Goal: Task Accomplishment & Management: Use online tool/utility

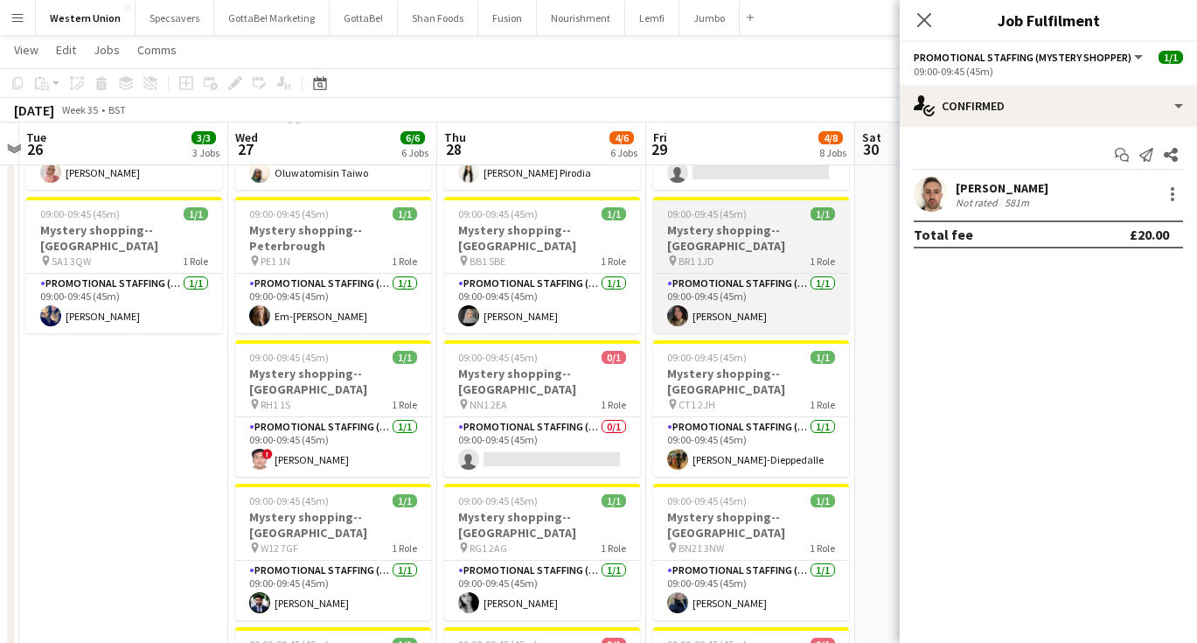
scroll to position [295, 0]
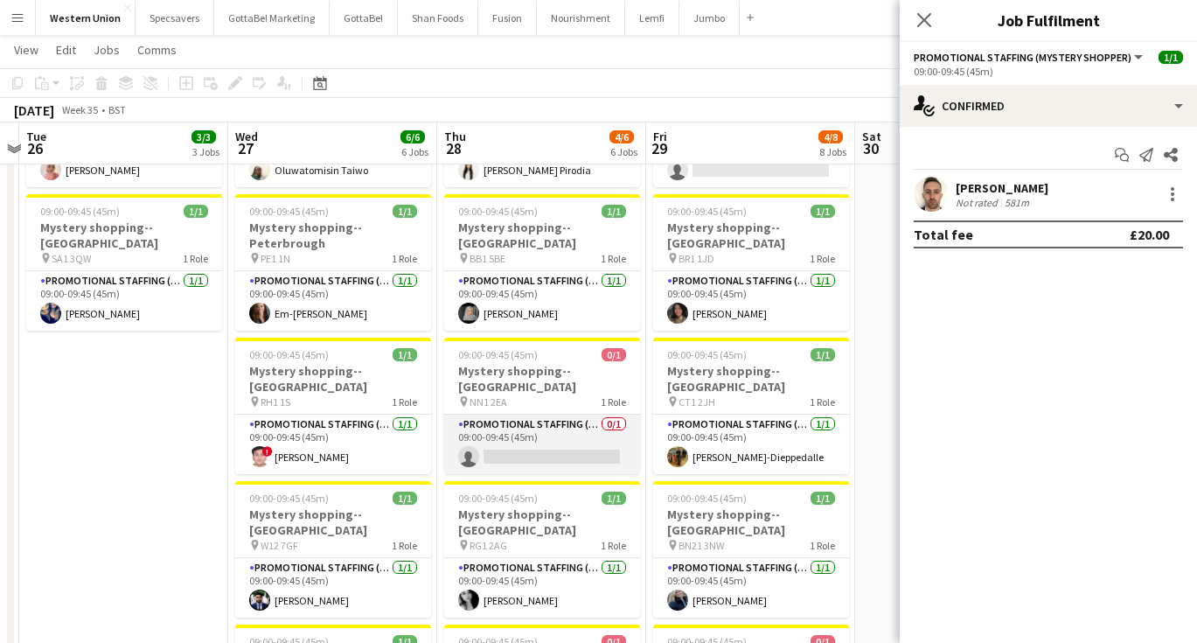
click at [539, 414] on app-card-role "Promotional Staffing (Mystery Shopper) 0/1 09:00-09:45 (45m) single-neutral-act…" at bounding box center [542, 443] width 196 height 59
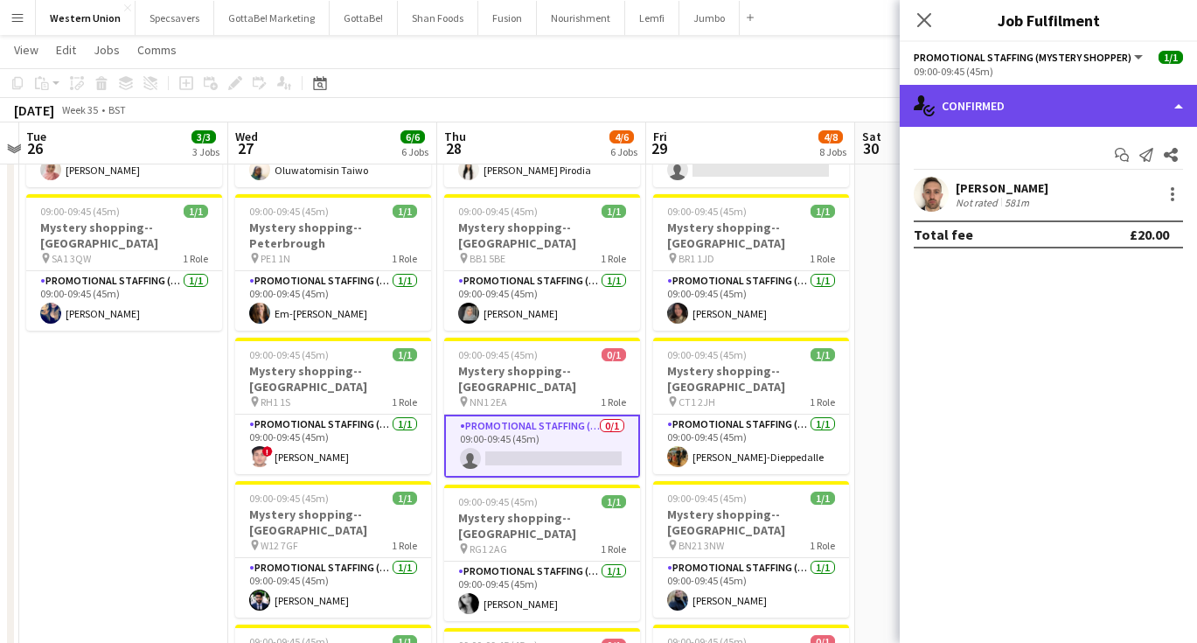
click at [1025, 90] on div "single-neutral-actions-check-2 Confirmed" at bounding box center [1048, 106] width 297 height 42
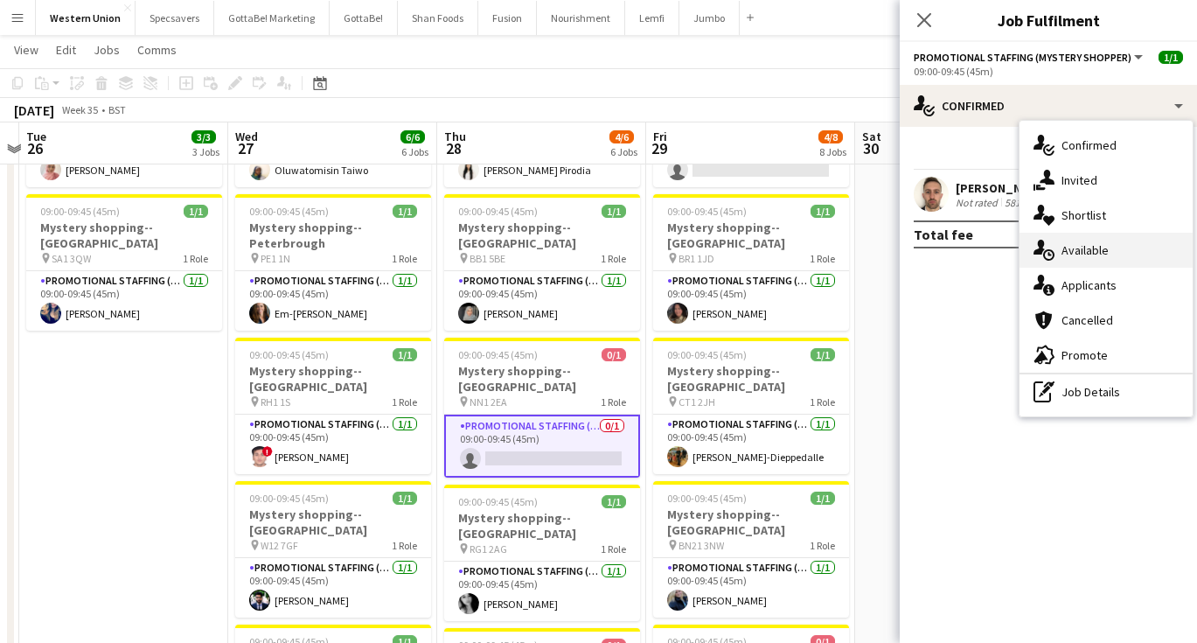
click at [1113, 254] on div "single-neutral-actions-upload Available" at bounding box center [1105, 250] width 173 height 35
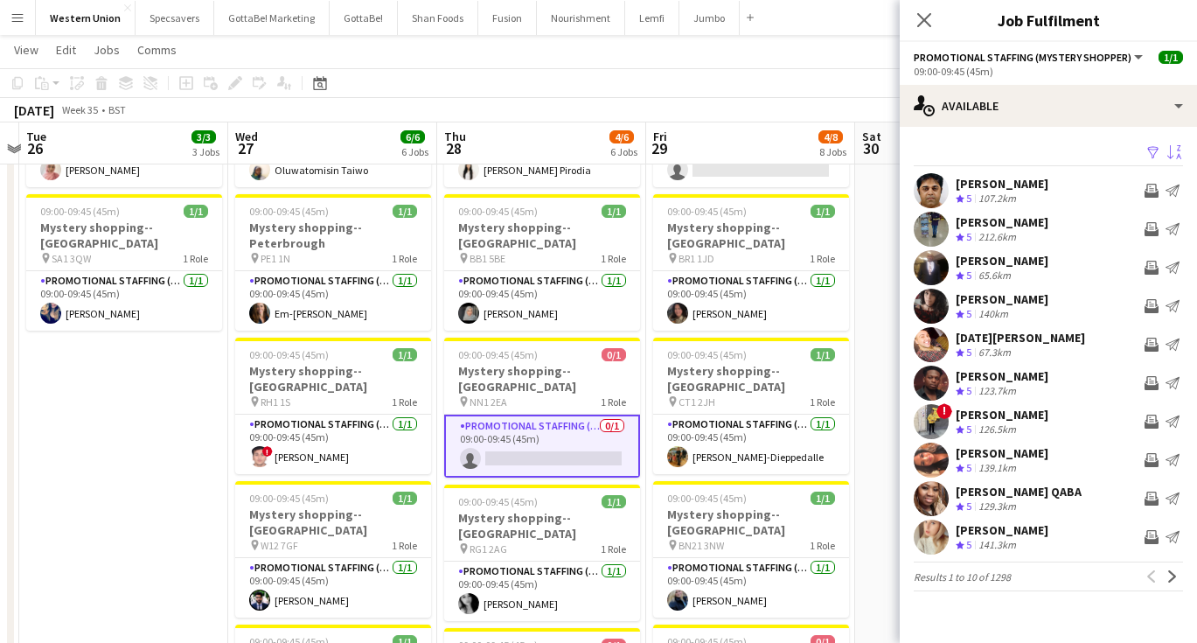
click at [1178, 153] on app-icon "Sort asc" at bounding box center [1174, 153] width 14 height 17
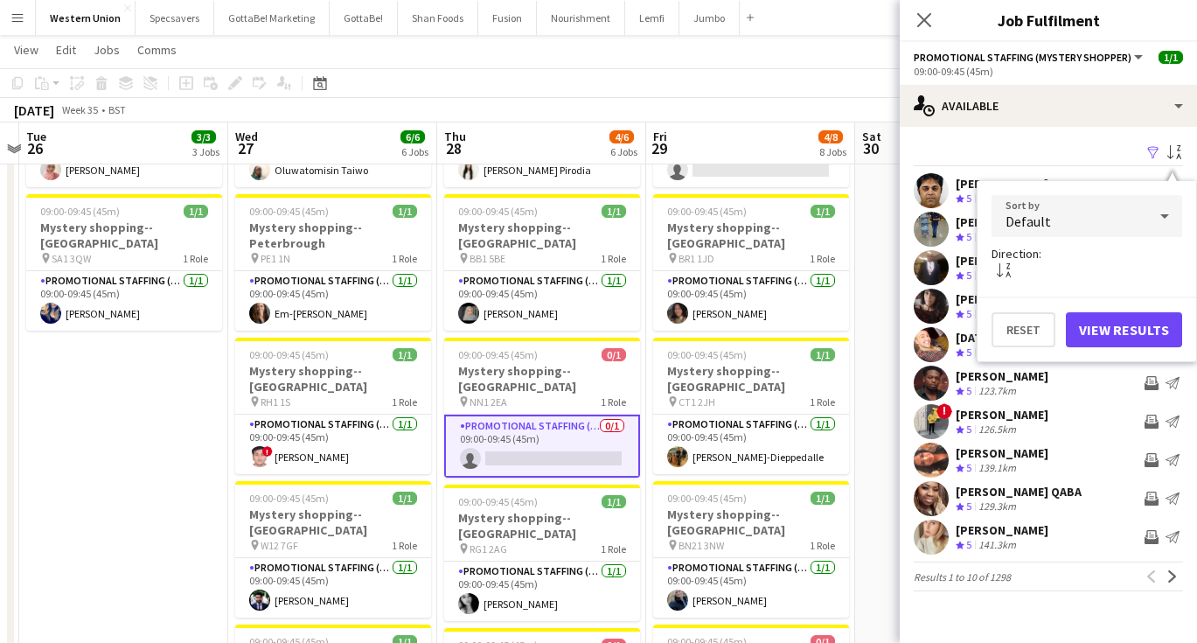
click at [1102, 228] on div "Default" at bounding box center [1069, 216] width 156 height 42
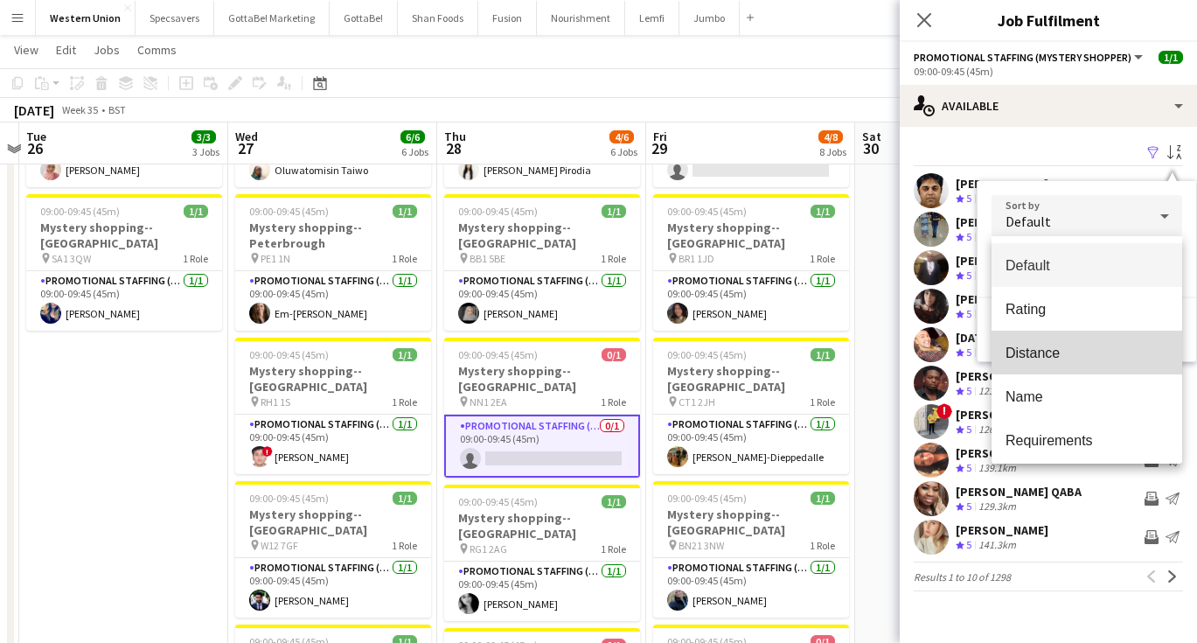
click at [1069, 353] on span "Distance" at bounding box center [1086, 352] width 163 height 17
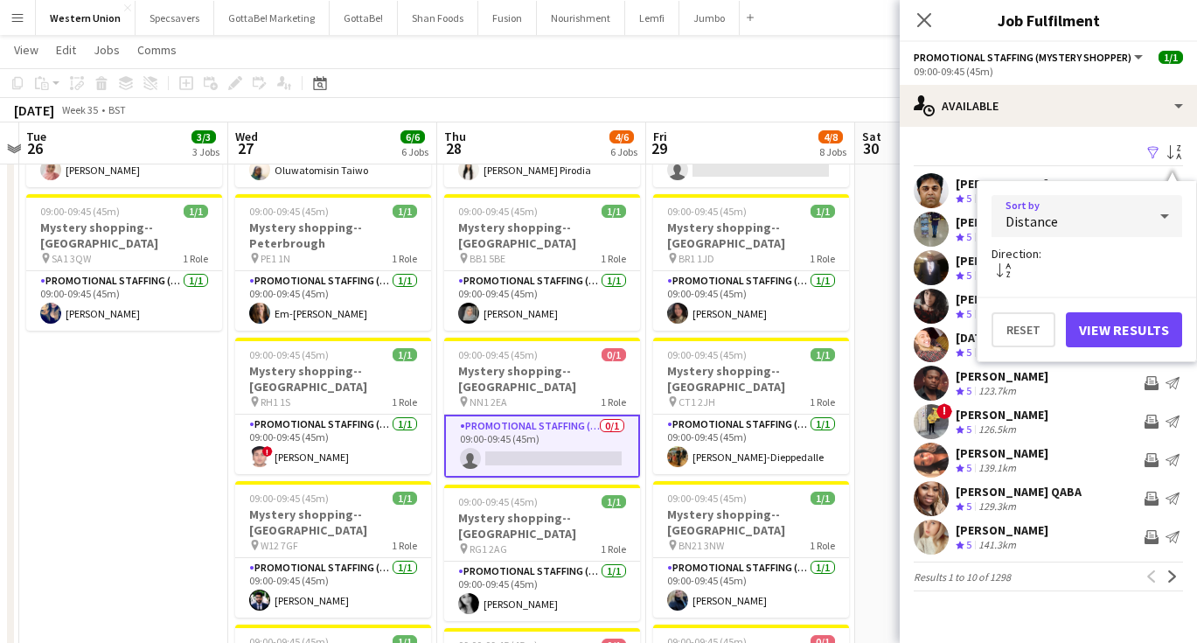
click at [1129, 322] on button "View Results" at bounding box center [1124, 329] width 116 height 35
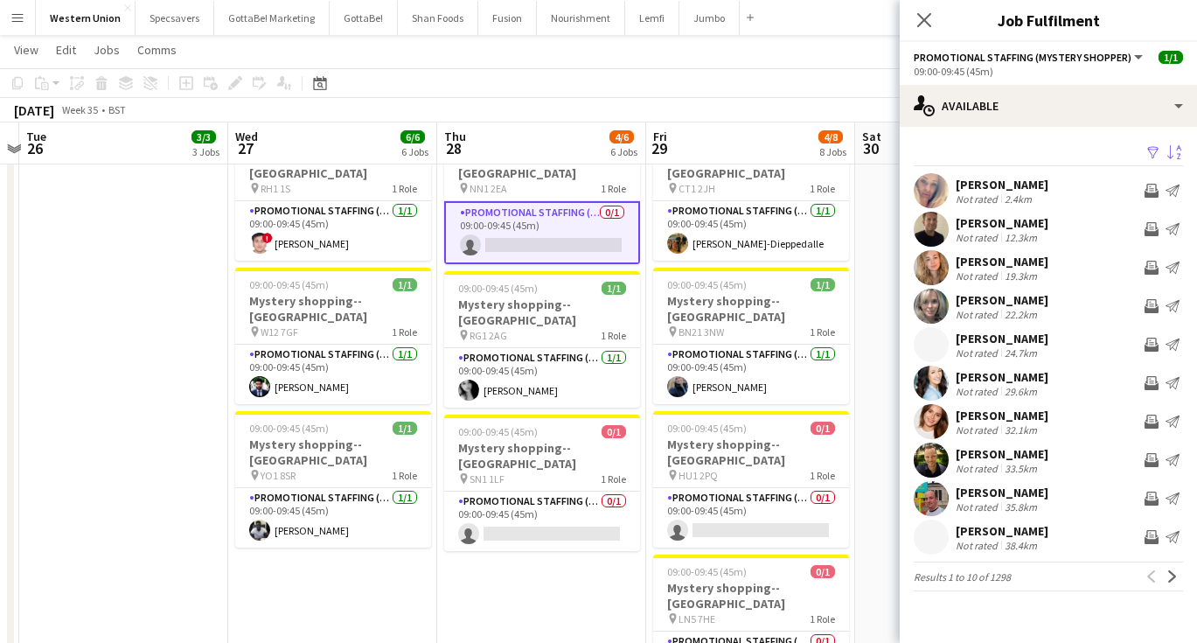
scroll to position [510, 0]
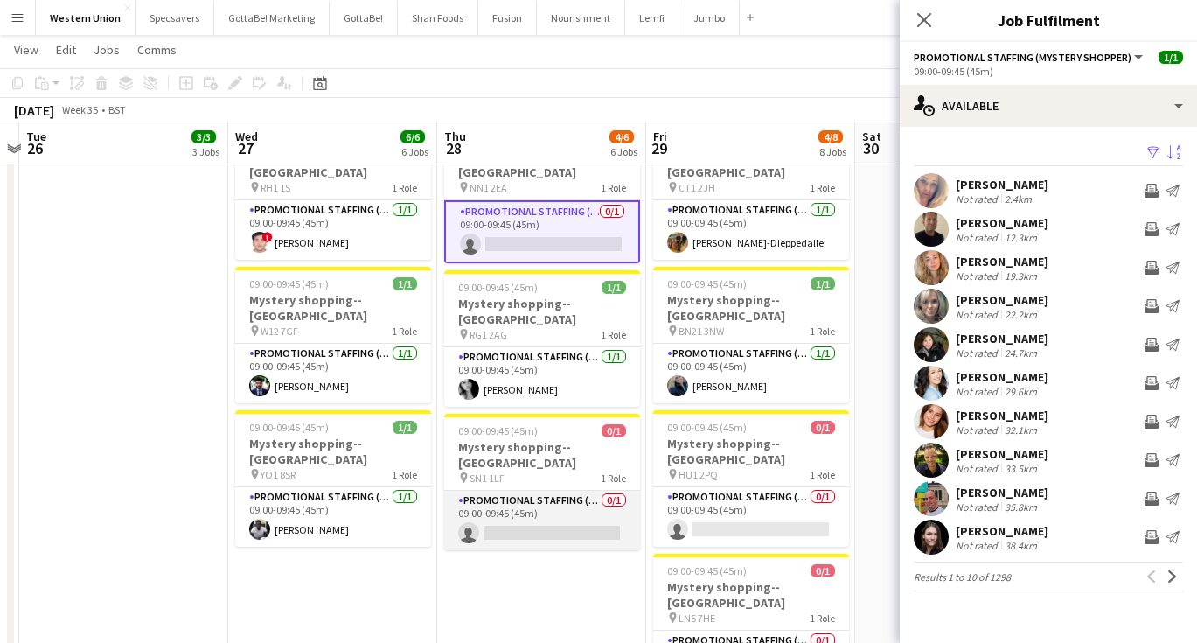
click at [547, 490] on app-card-role "Promotional Staffing (Mystery Shopper) 0/1 09:00-09:45 (45m) single-neutral-act…" at bounding box center [542, 519] width 196 height 59
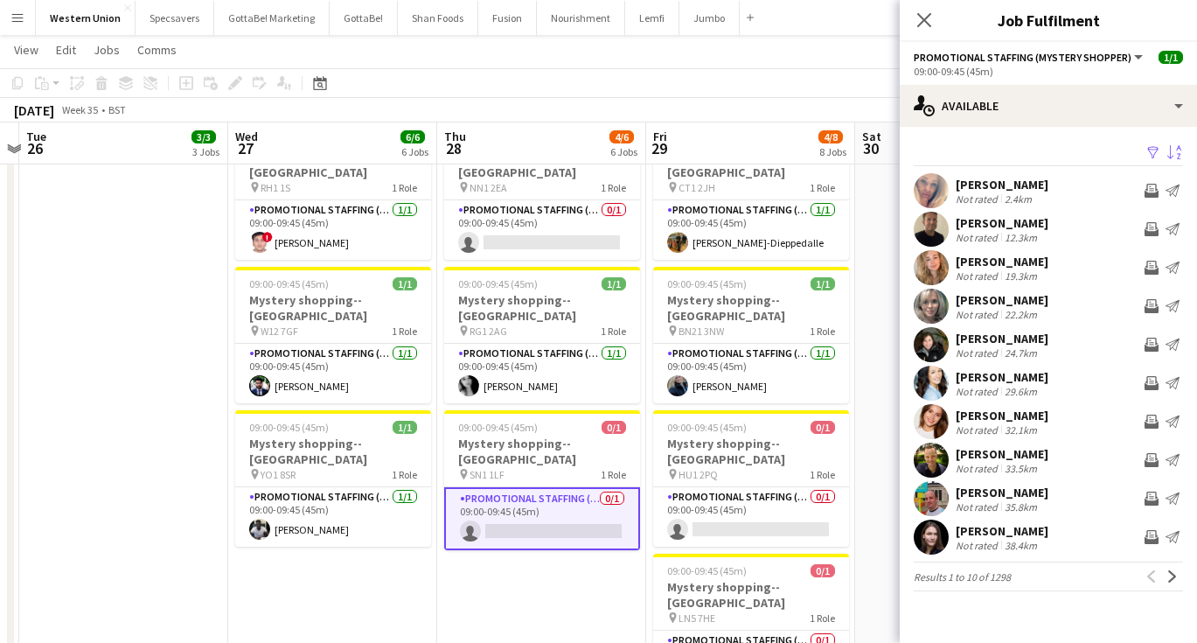
click at [1178, 152] on app-icon "Sort desc" at bounding box center [1174, 153] width 14 height 17
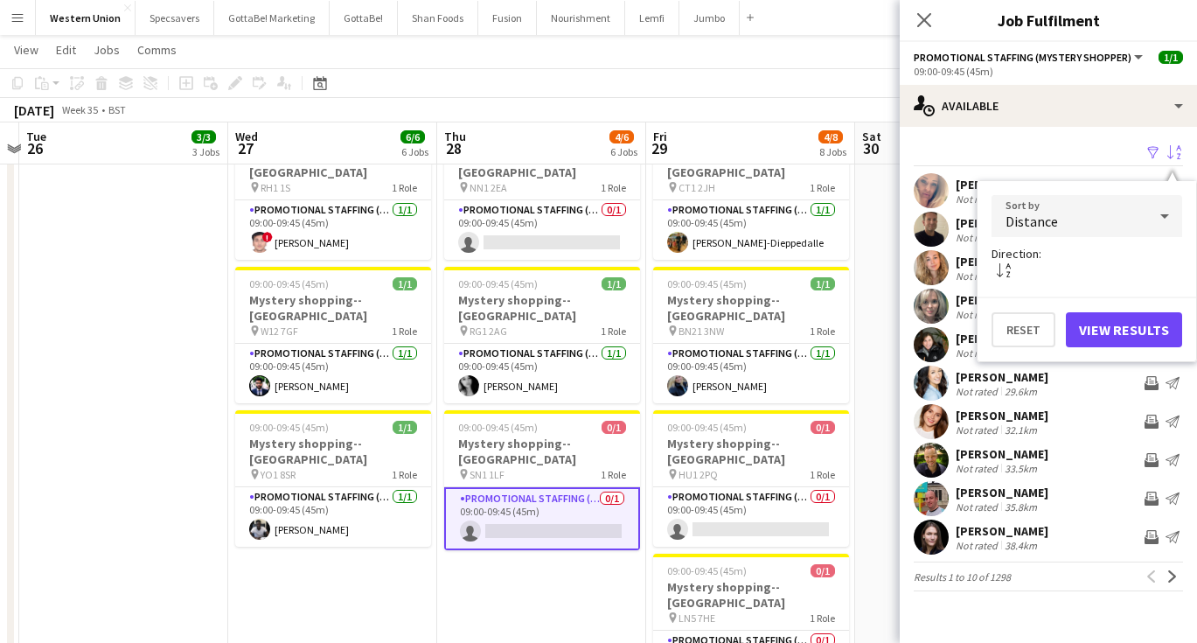
click at [1086, 217] on div "Distance" at bounding box center [1069, 216] width 156 height 42
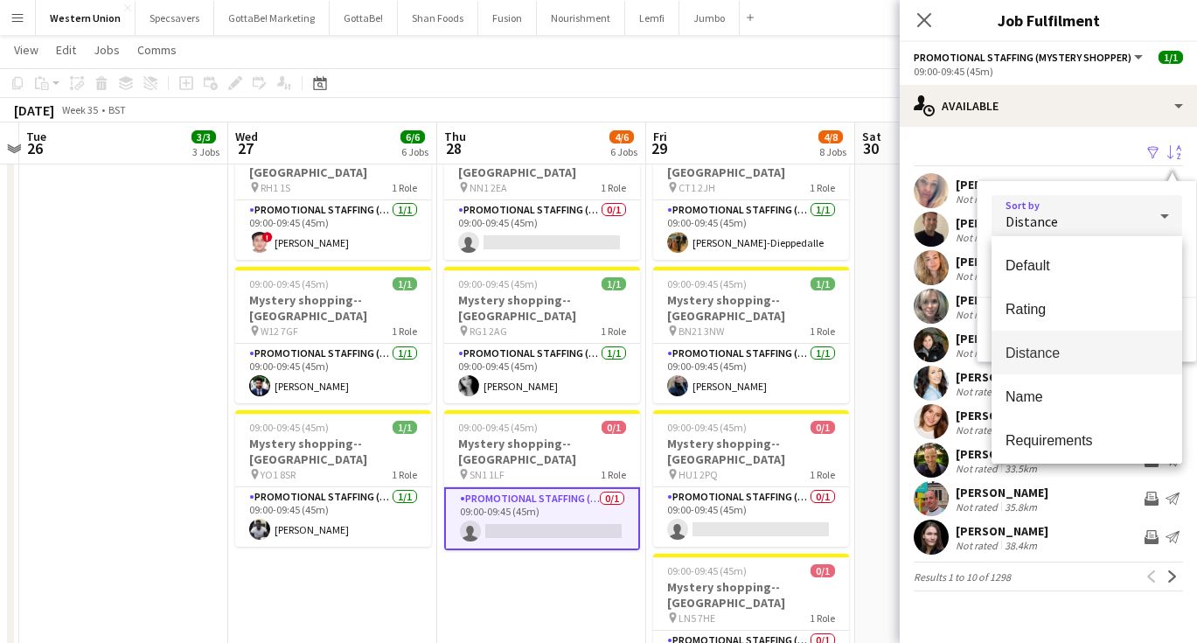
click at [1026, 358] on span "Distance" at bounding box center [1086, 352] width 163 height 17
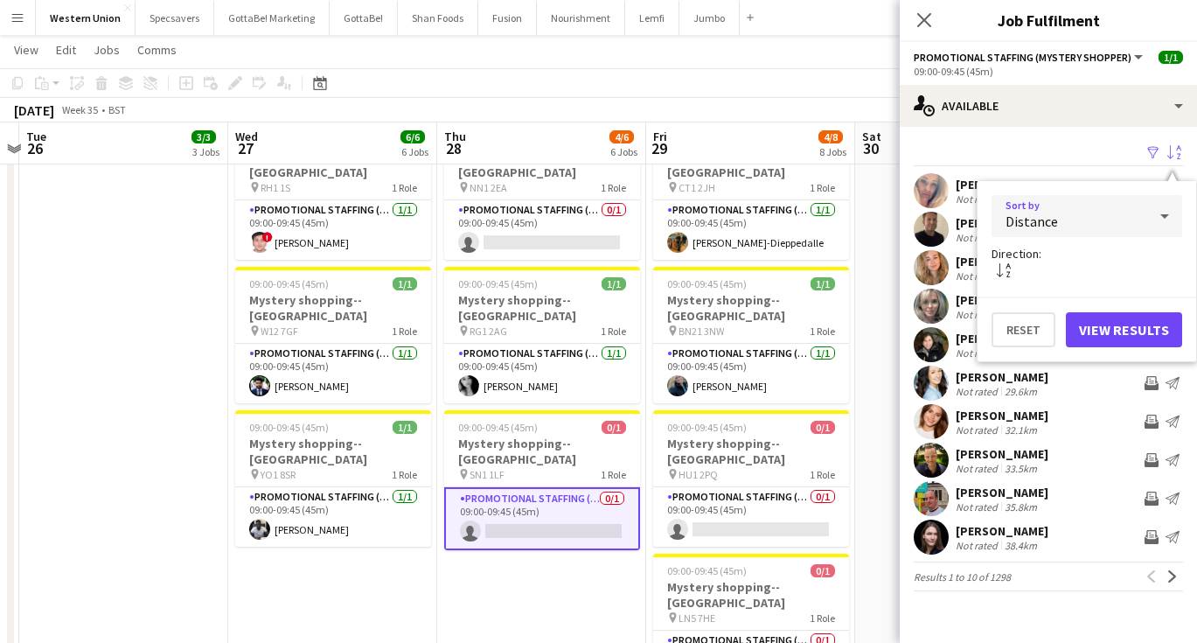
click at [1120, 330] on button "View Results" at bounding box center [1124, 329] width 116 height 35
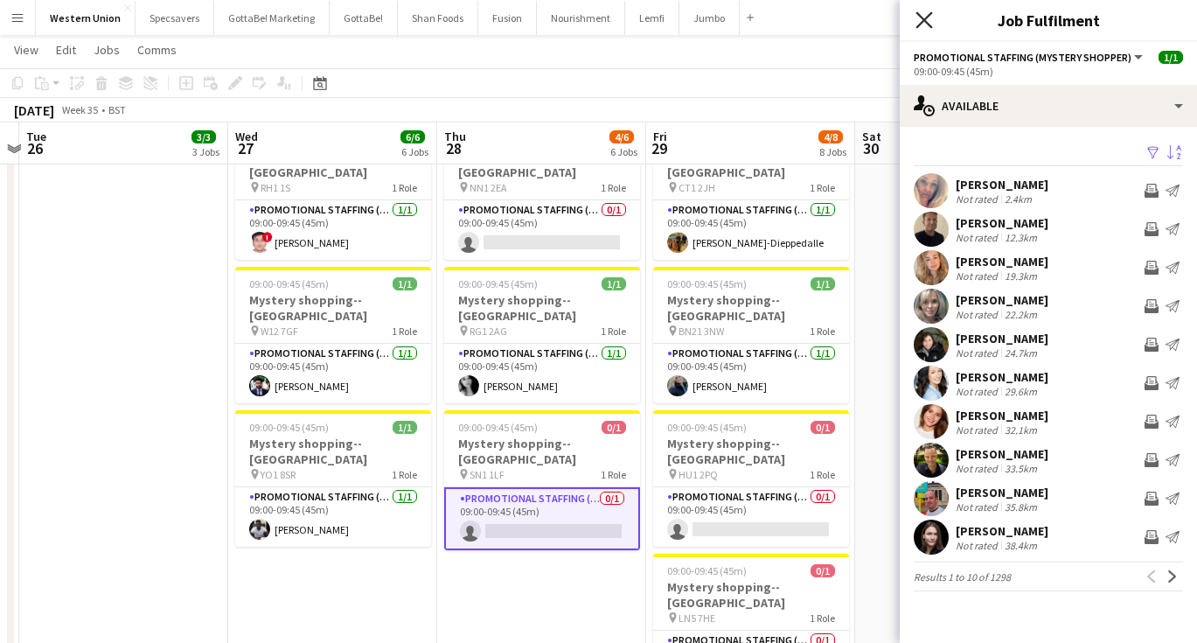
click at [921, 26] on icon "Close pop-in" at bounding box center [923, 19] width 17 height 17
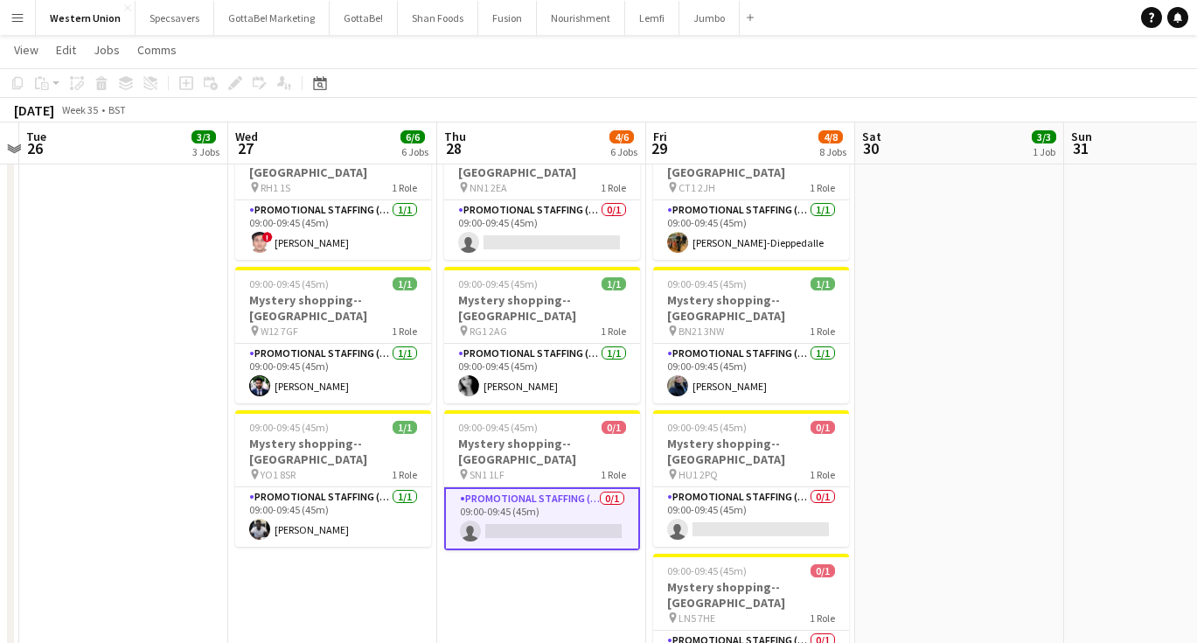
click at [915, 304] on app-date-cell "09:00-18:00 (9h) 3/3 ASAP England @ BP Pluse--Times TBC pin NEC--Birmingham 1 R…" at bounding box center [959, 282] width 209 height 1192
